Goal: Task Accomplishment & Management: Use online tool/utility

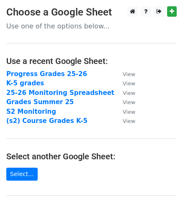
scroll to position [126, 0]
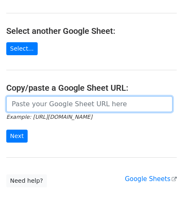
click at [48, 103] on input "url" at bounding box center [89, 104] width 166 height 16
paste input "[URL][DOMAIN_NAME]"
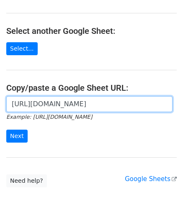
scroll to position [0, 270]
type input "[URL][DOMAIN_NAME]"
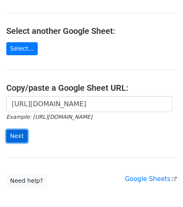
click at [17, 134] on input "Next" at bounding box center [16, 136] width 21 height 13
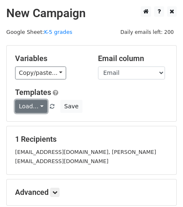
click at [39, 108] on link "Load..." at bounding box center [31, 106] width 32 height 13
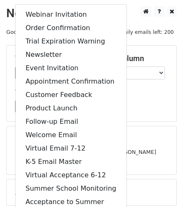
click at [123, 95] on h5 "Templates" at bounding box center [91, 92] width 153 height 9
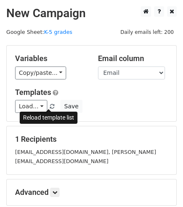
click at [50, 106] on span at bounding box center [52, 106] width 5 height 5
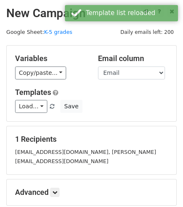
scroll to position [42, 0]
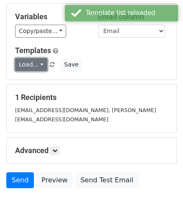
click at [38, 63] on link "Load..." at bounding box center [31, 64] width 32 height 13
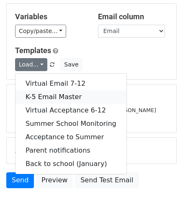
click at [48, 94] on link "K-5 Email Master" at bounding box center [70, 96] width 111 height 13
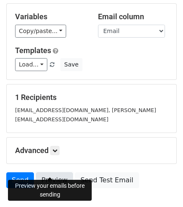
click at [47, 172] on link "Preview" at bounding box center [54, 180] width 37 height 16
click at [45, 172] on link "Preview" at bounding box center [54, 180] width 37 height 16
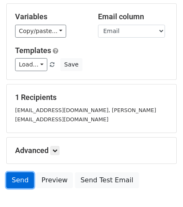
click at [23, 172] on link "Send" at bounding box center [20, 180] width 28 height 16
